Goal: Information Seeking & Learning: Learn about a topic

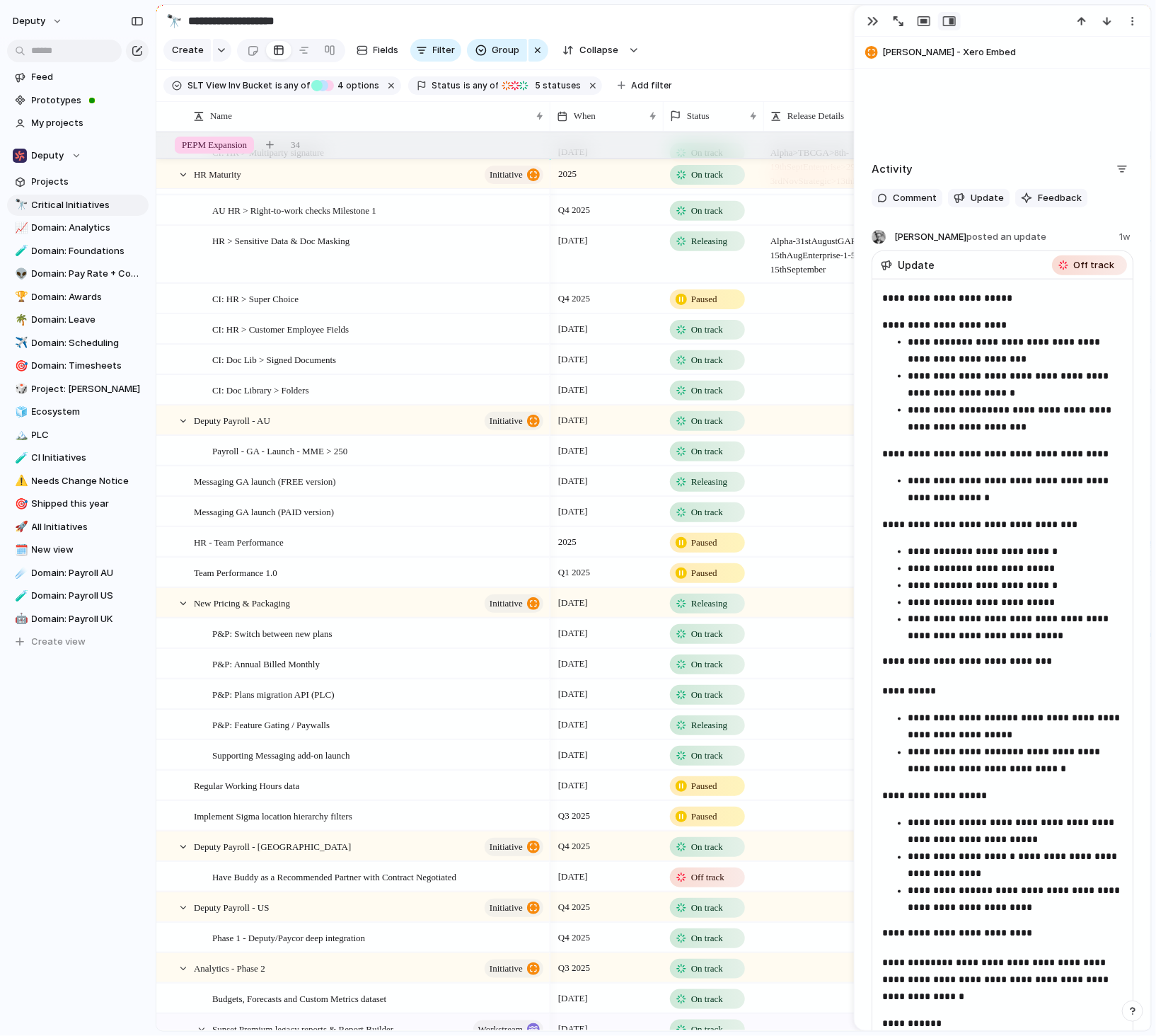
scroll to position [1566, 0]
click at [872, 23] on div "button" at bounding box center [873, 21] width 11 height 11
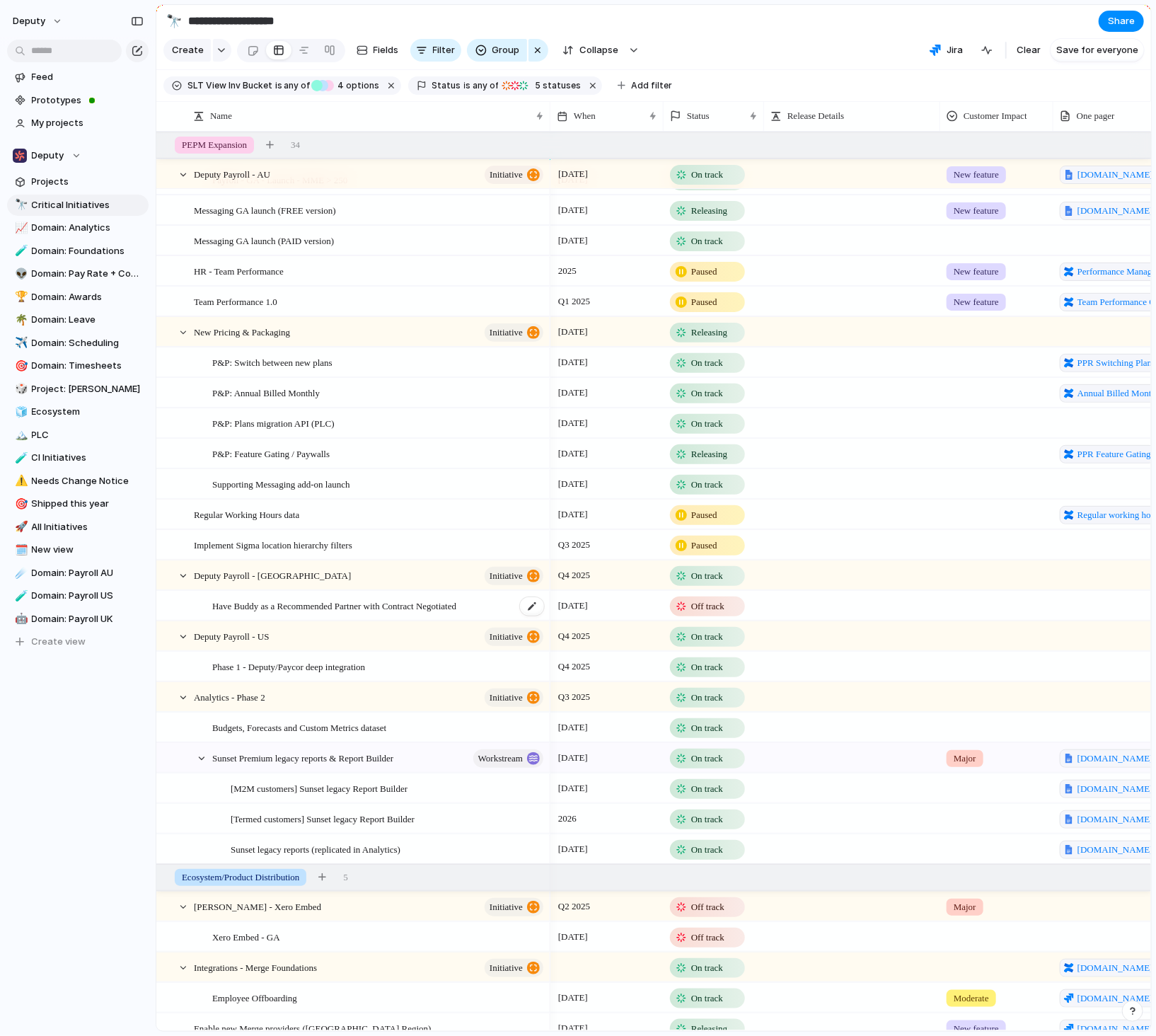
click at [457, 601] on span "Have Buddy as a Recommended Partner with Contract Negotiated" at bounding box center [334, 605] width 244 height 17
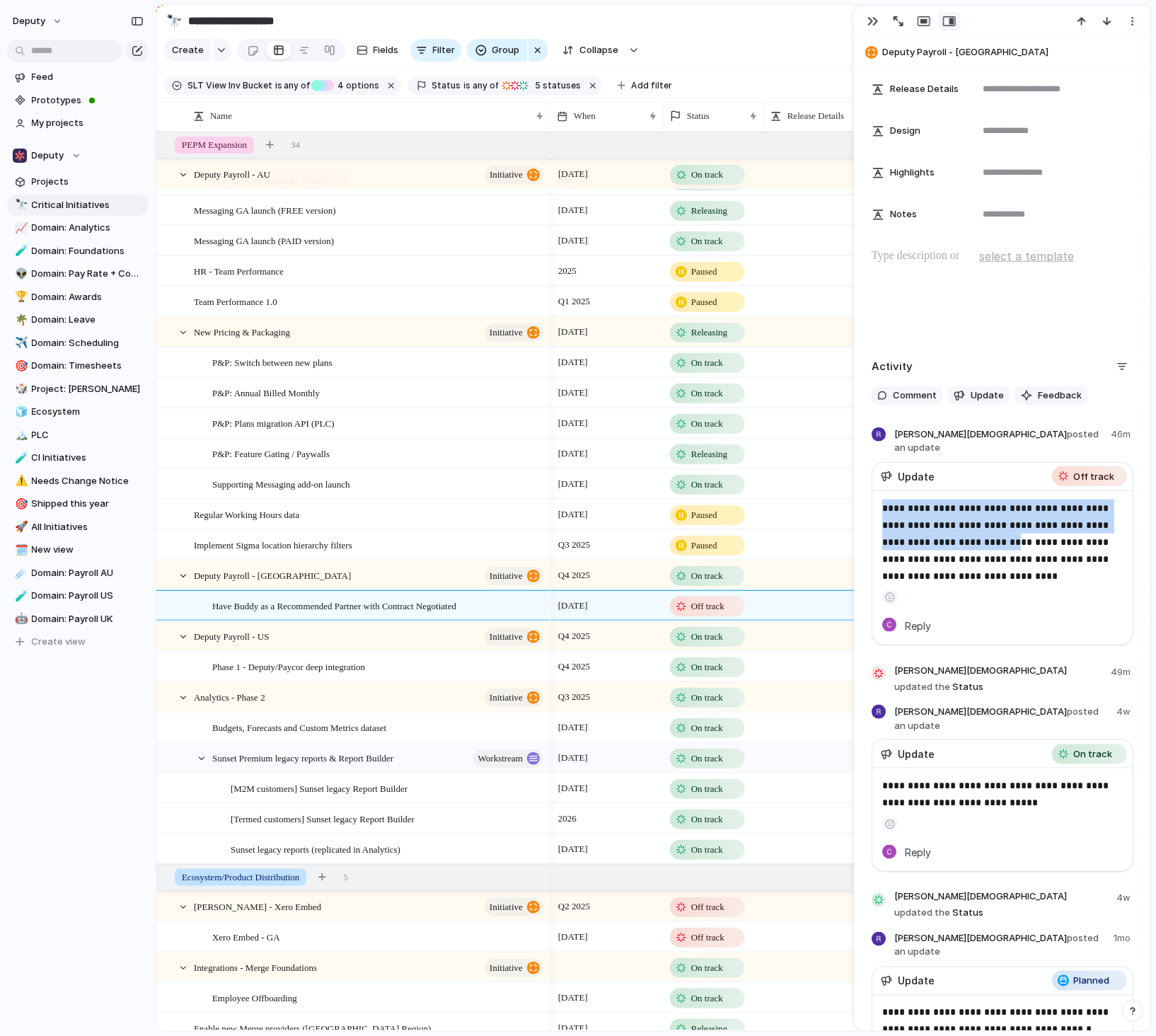
drag, startPoint x: 882, startPoint y: 494, endPoint x: 961, endPoint y: 530, distance: 86.8
click at [961, 530] on p "**********" at bounding box center [1003, 542] width 242 height 85
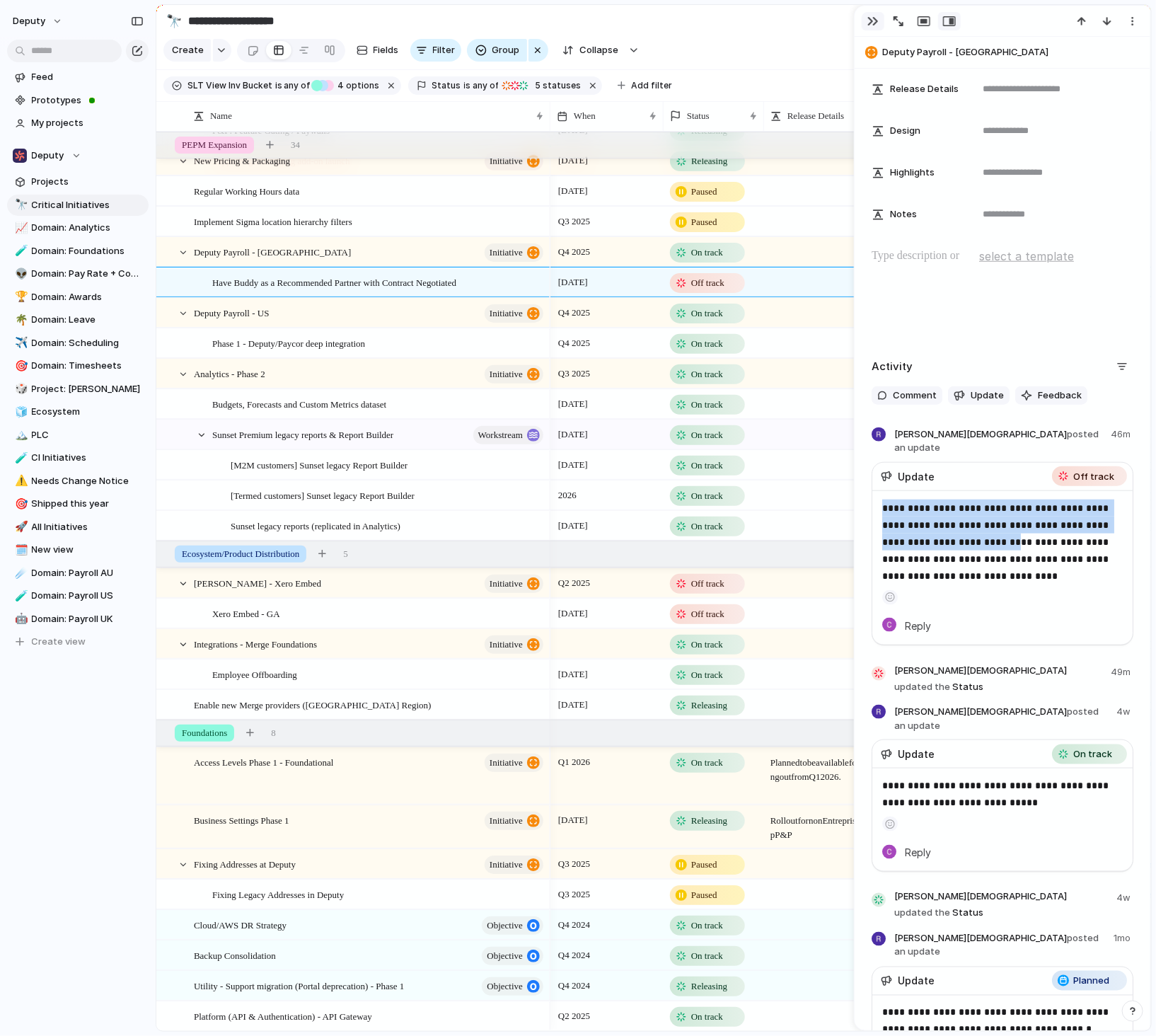
click at [873, 18] on div "button" at bounding box center [873, 21] width 11 height 11
